Goal: Task Accomplishment & Management: Manage account settings

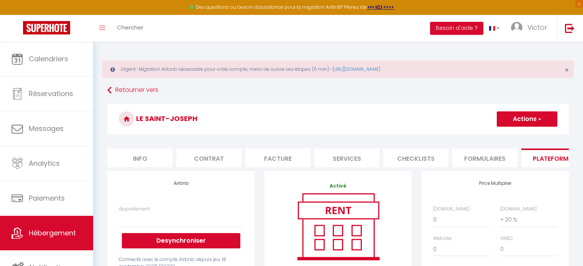
select select "EUR"
select select
select select "+ 20 %"
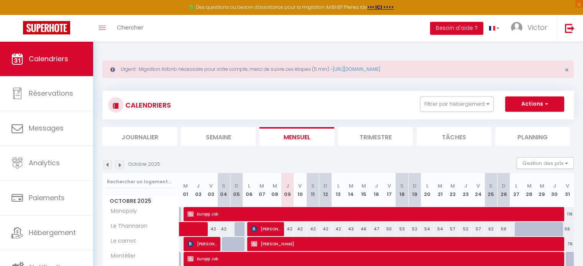
scroll to position [201, 0]
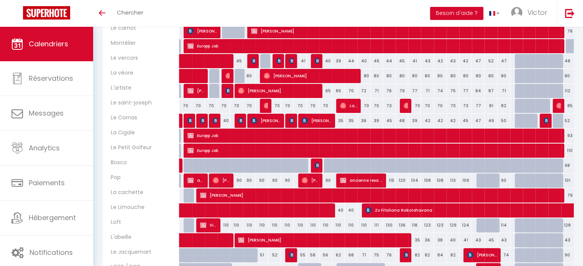
scroll to position [204, 0]
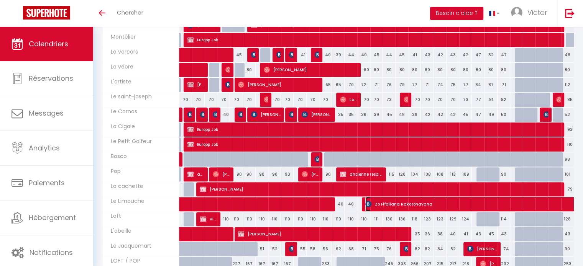
click at [388, 203] on span "Zo Fifaliana Rakotohavana" at bounding box center [594, 204] width 458 height 15
select select "OK"
select select "KO"
select select "0"
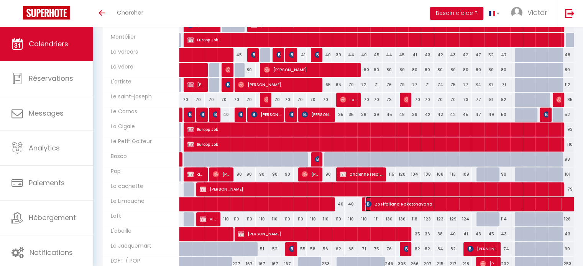
select select "1"
select select
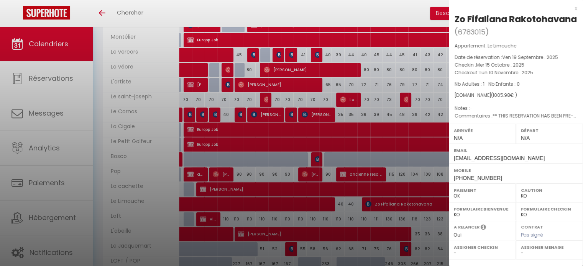
click at [353, 211] on div at bounding box center [291, 133] width 583 height 266
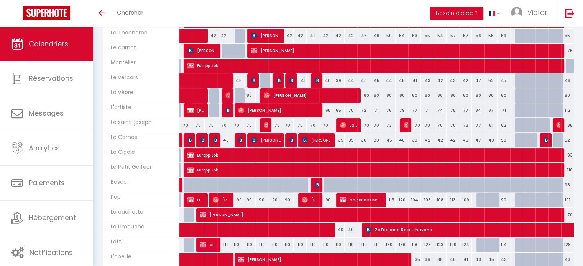
scroll to position [178, 0]
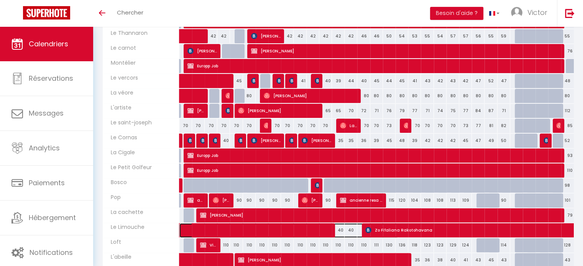
click at [302, 223] on span at bounding box center [292, 230] width 211 height 15
select select "OK"
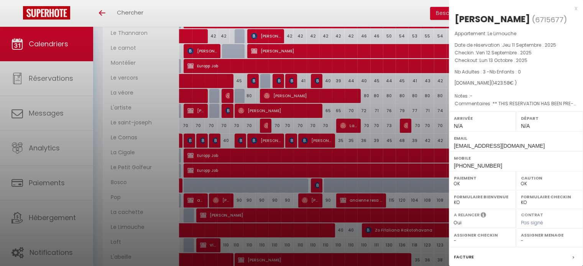
click at [348, 160] on div at bounding box center [291, 133] width 583 height 266
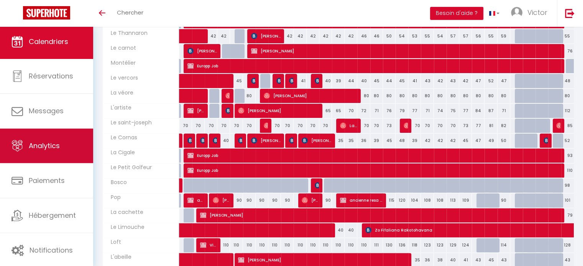
click at [51, 148] on span "Analytics" at bounding box center [44, 146] width 31 height 10
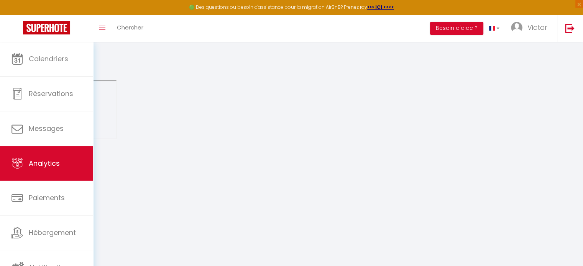
select select "2025"
select select "10"
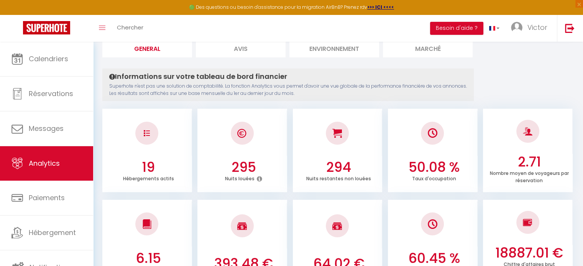
scroll to position [51, 0]
